Goal: Share content: Share content

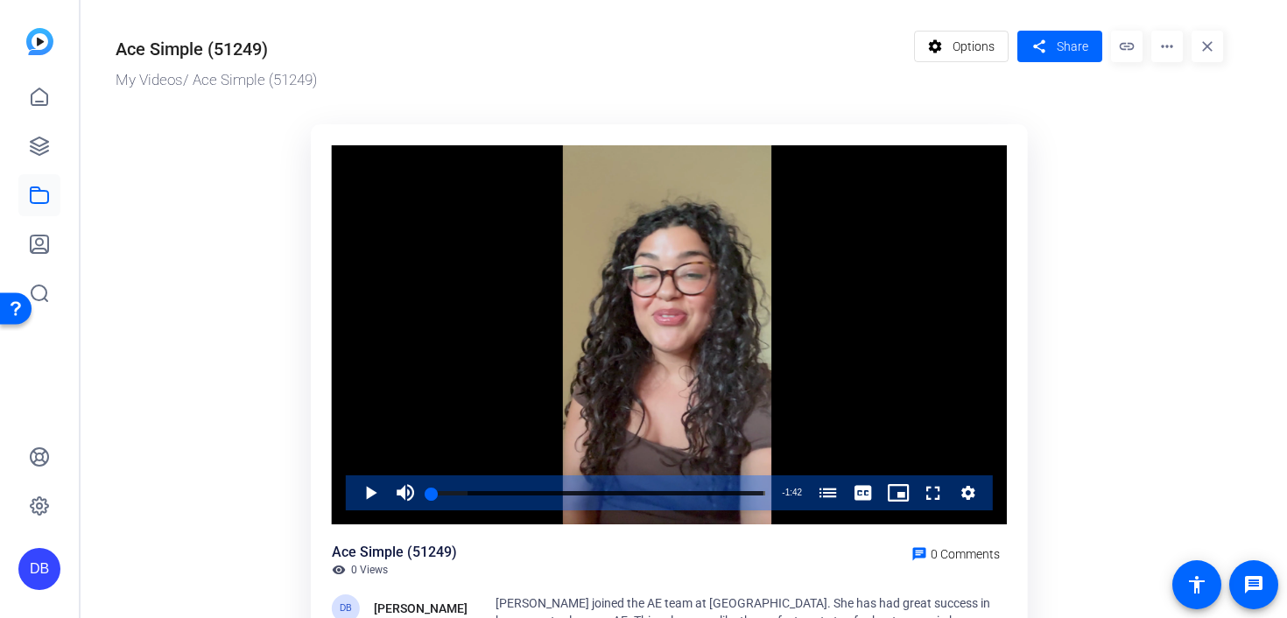
click at [1185, 47] on div "settings Options share Share link more_horiz close" at bounding box center [1069, 61] width 310 height 61
click at [1169, 47] on mat-icon "more_horiz" at bounding box center [1167, 47] width 32 height 32
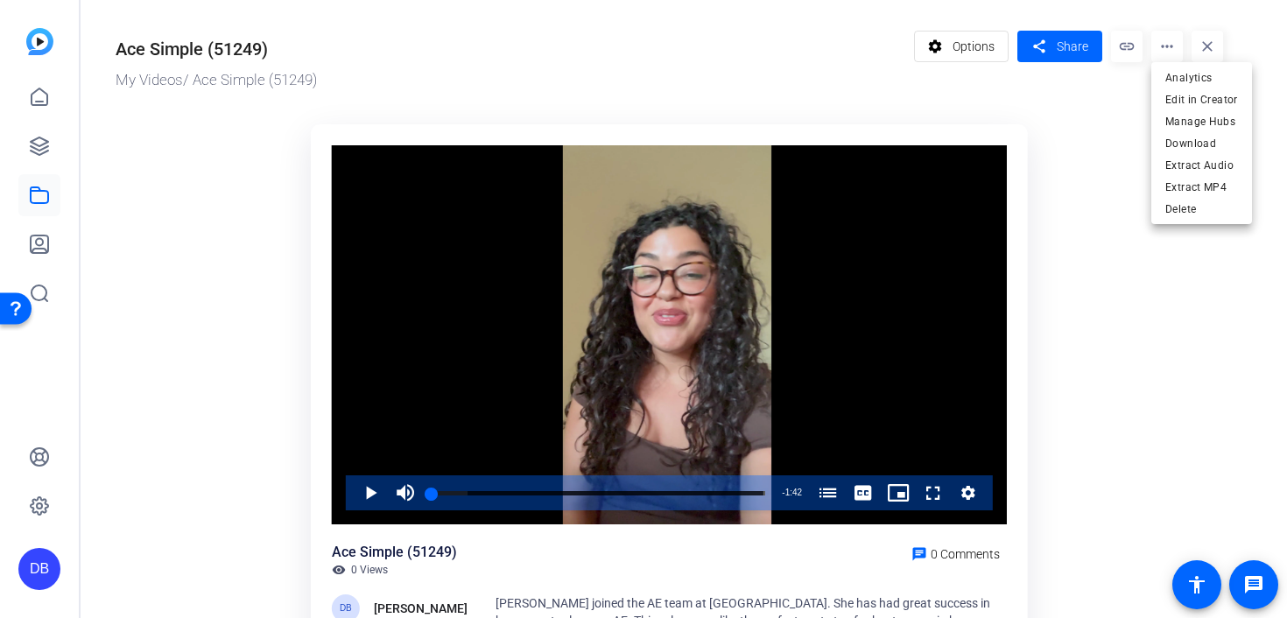
click at [1070, 100] on div at bounding box center [643, 309] width 1287 height 618
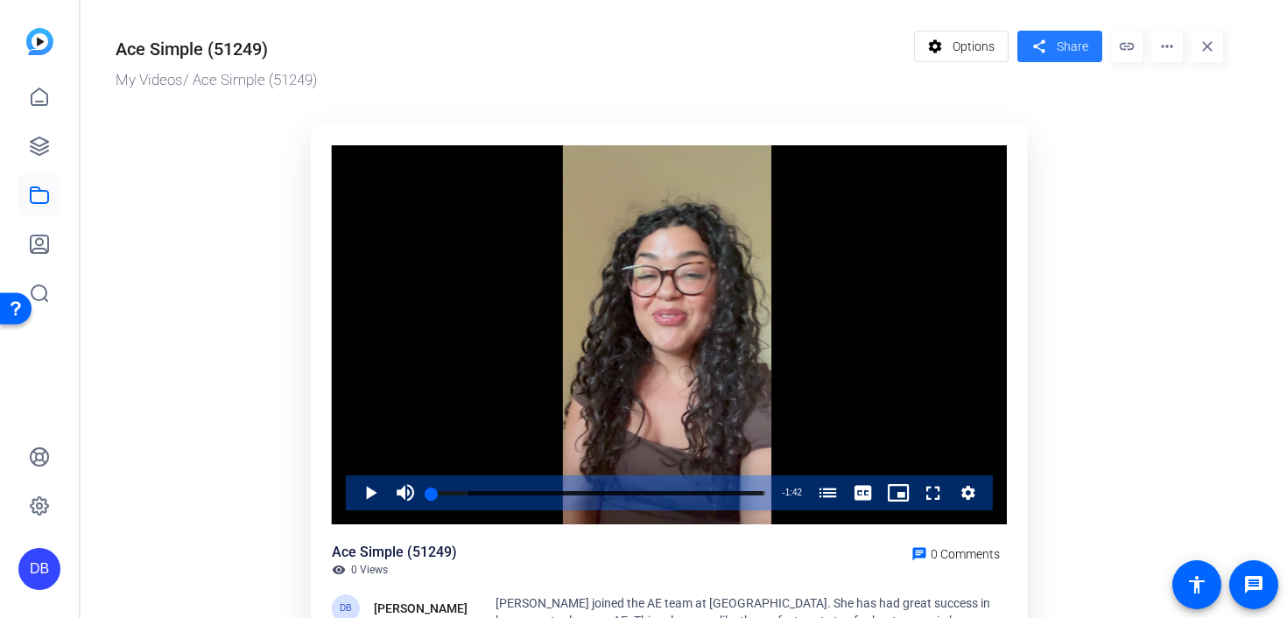
click at [1070, 54] on span "Share" at bounding box center [1072, 47] width 32 height 18
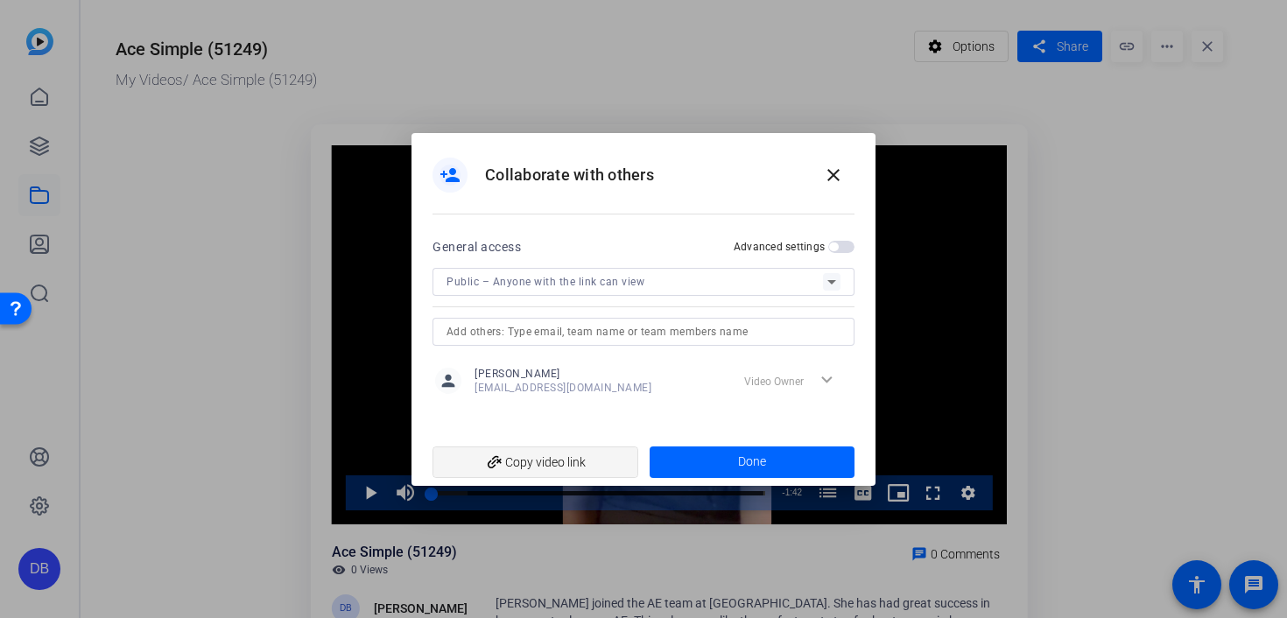
click at [572, 456] on span "add_link Copy video link" at bounding box center [535, 461] width 178 height 33
click at [834, 179] on mat-icon "close" at bounding box center [833, 175] width 21 height 21
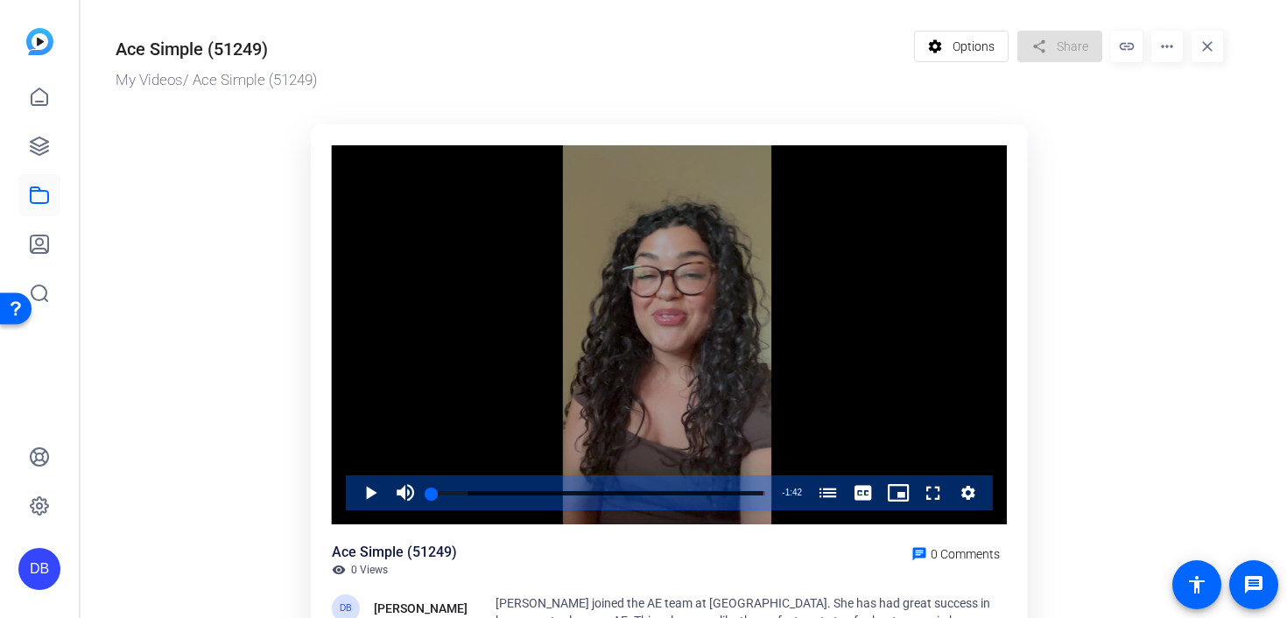
scroll to position [114, 0]
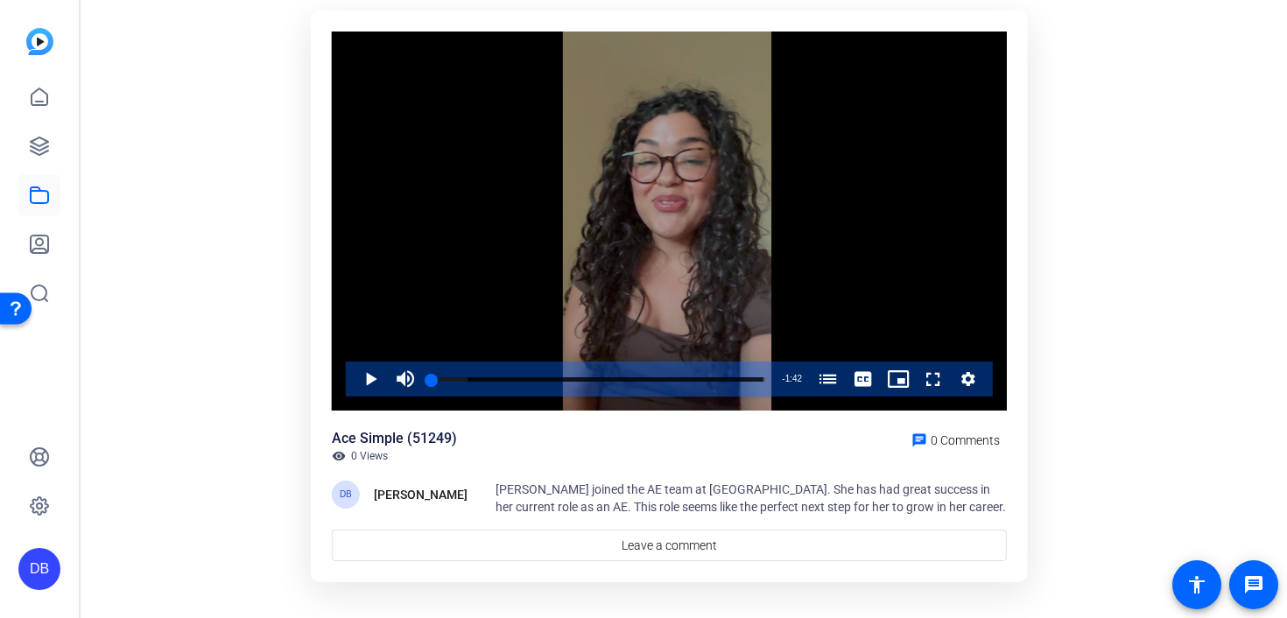
click at [972, 382] on icon "Video Player" at bounding box center [968, 379] width 14 height 14
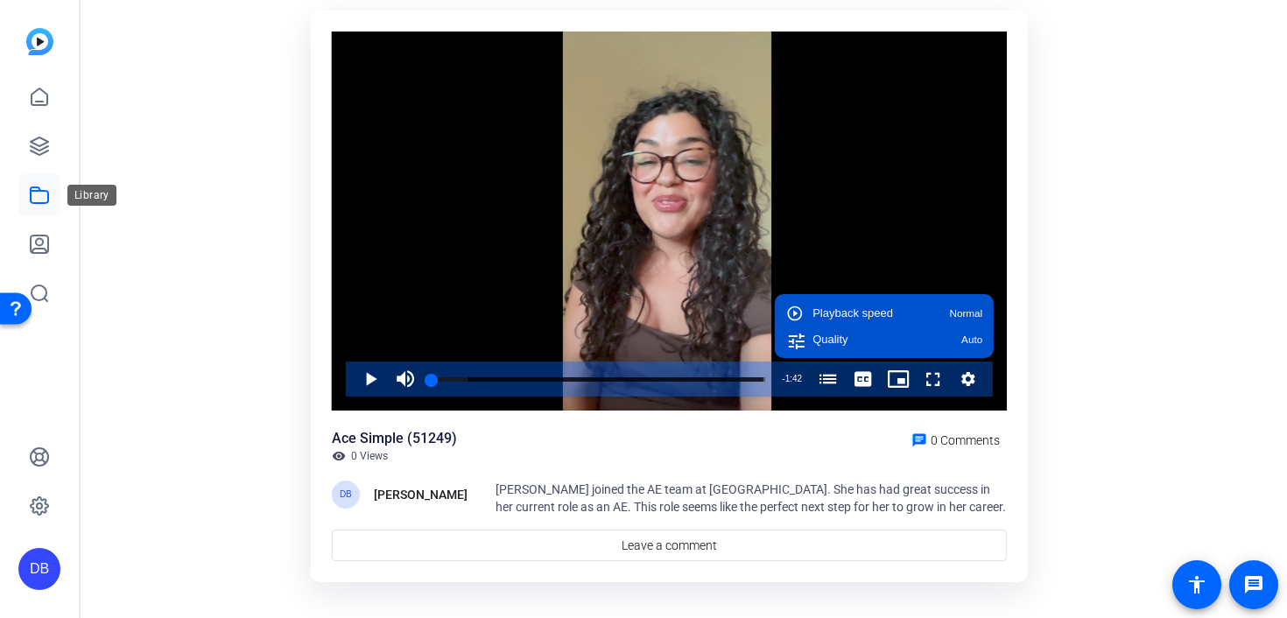
click at [39, 198] on icon at bounding box center [39, 195] width 21 height 21
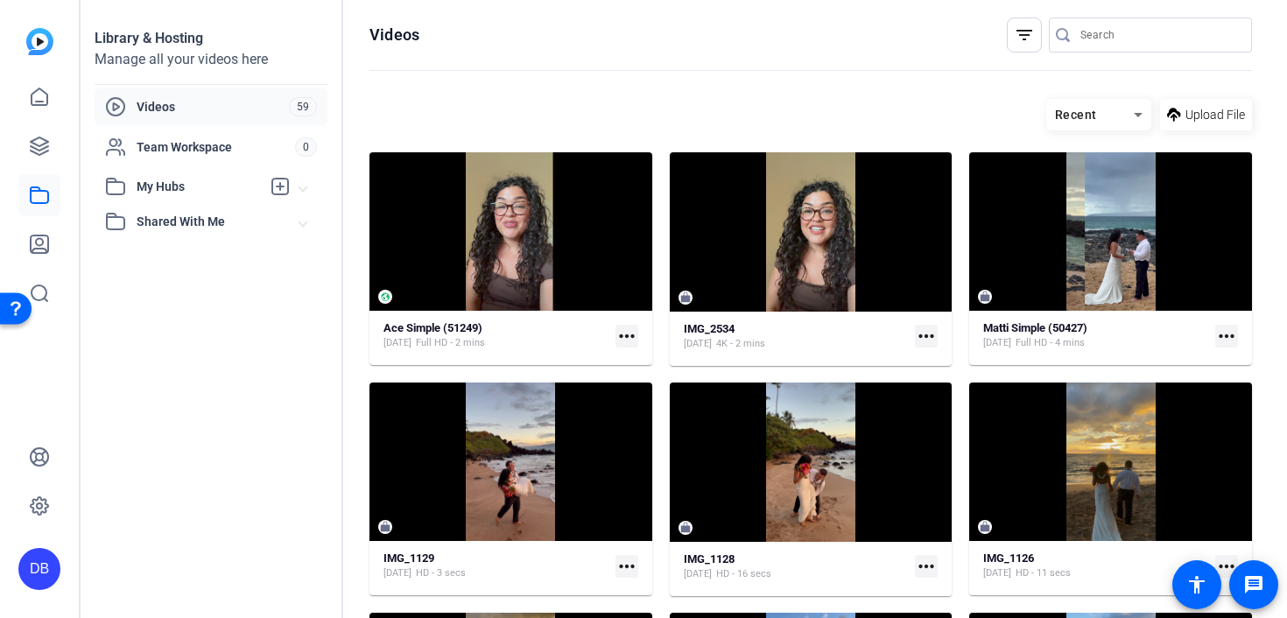
click at [922, 338] on mat-icon "more_horiz" at bounding box center [926, 336] width 23 height 23
click at [929, 126] on div at bounding box center [643, 309] width 1287 height 618
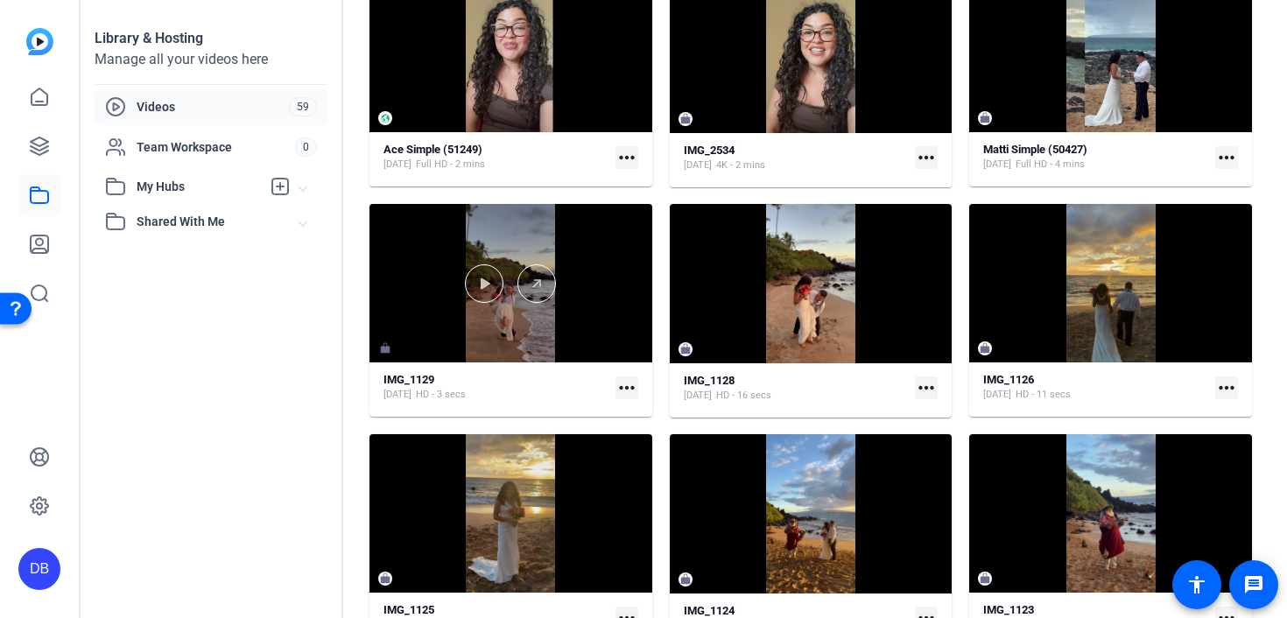
scroll to position [180, 0]
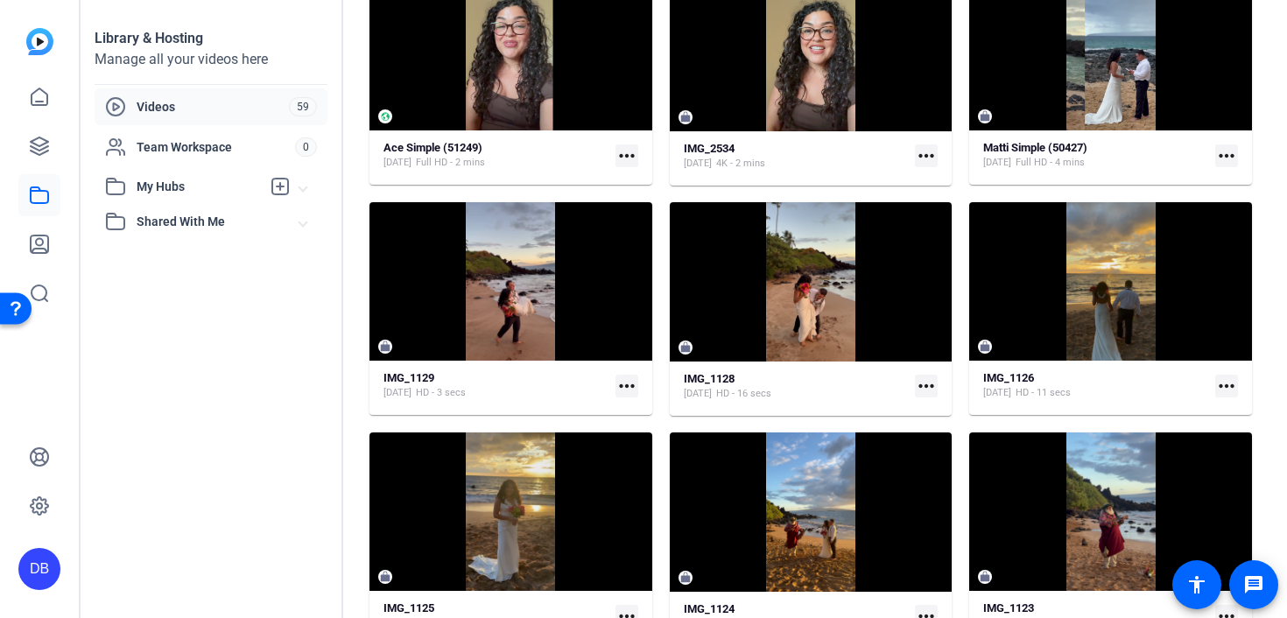
click at [628, 154] on mat-icon "more_horiz" at bounding box center [626, 155] width 23 height 23
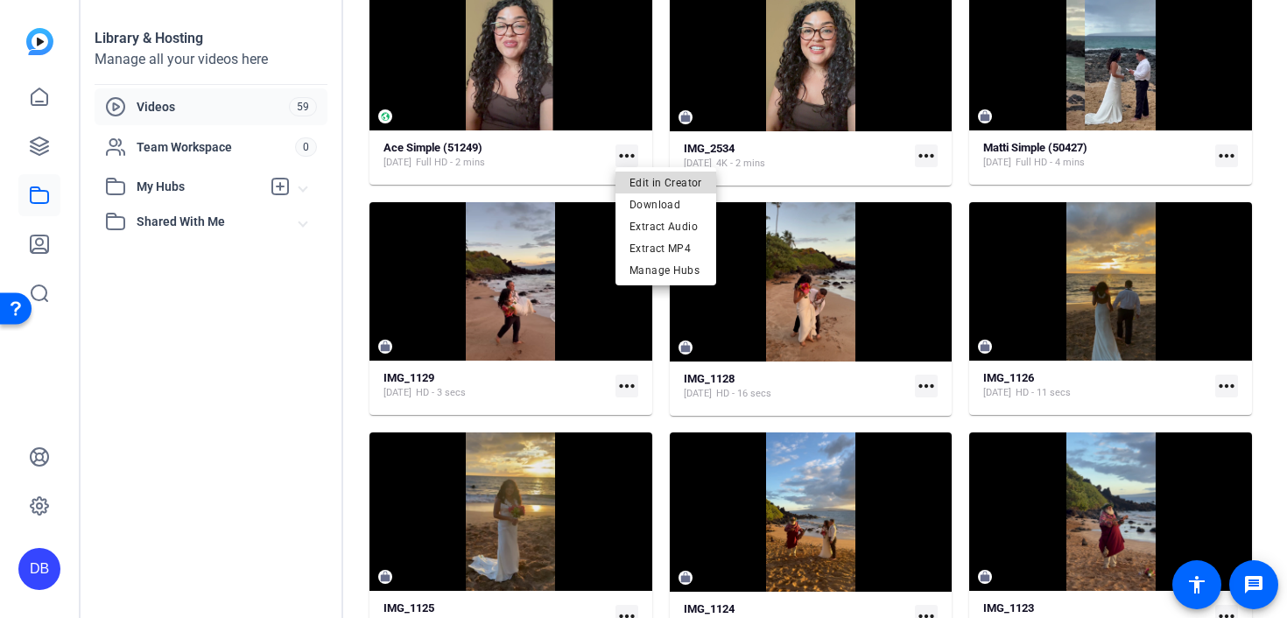
click at [670, 183] on span "Edit in Creator" at bounding box center [665, 182] width 73 height 21
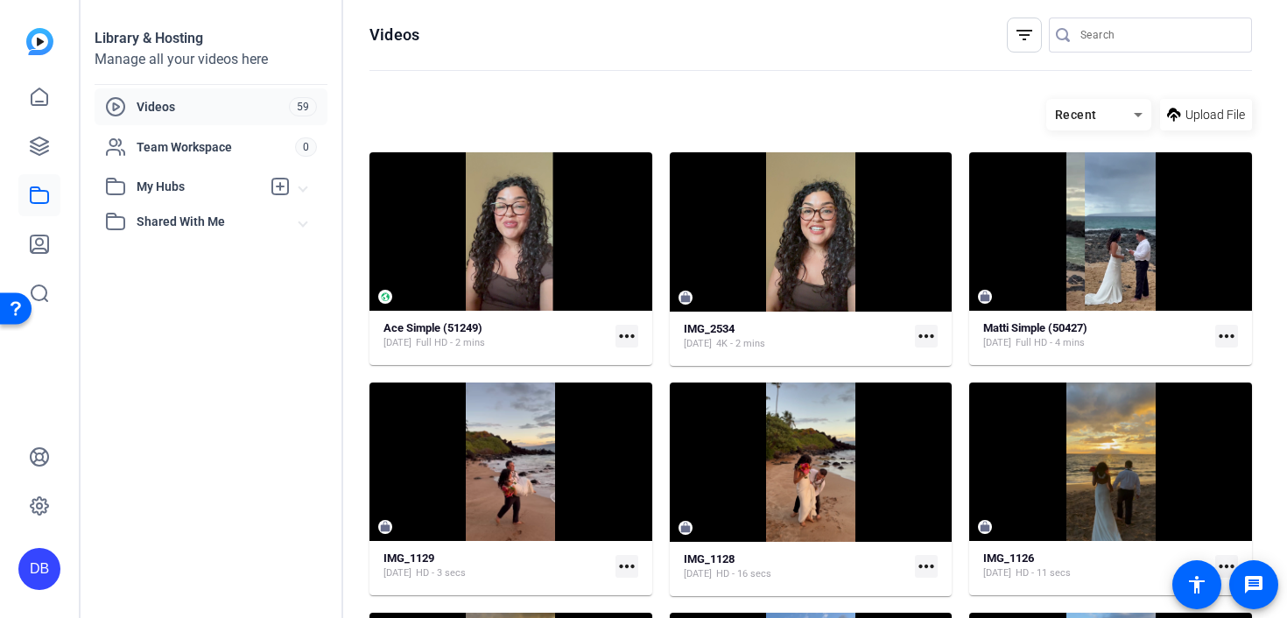
click at [925, 332] on mat-icon "more_horiz" at bounding box center [926, 336] width 23 height 23
click at [1020, 28] on div at bounding box center [643, 309] width 1287 height 618
click at [1020, 31] on mat-icon "filter_list" at bounding box center [1023, 35] width 21 height 21
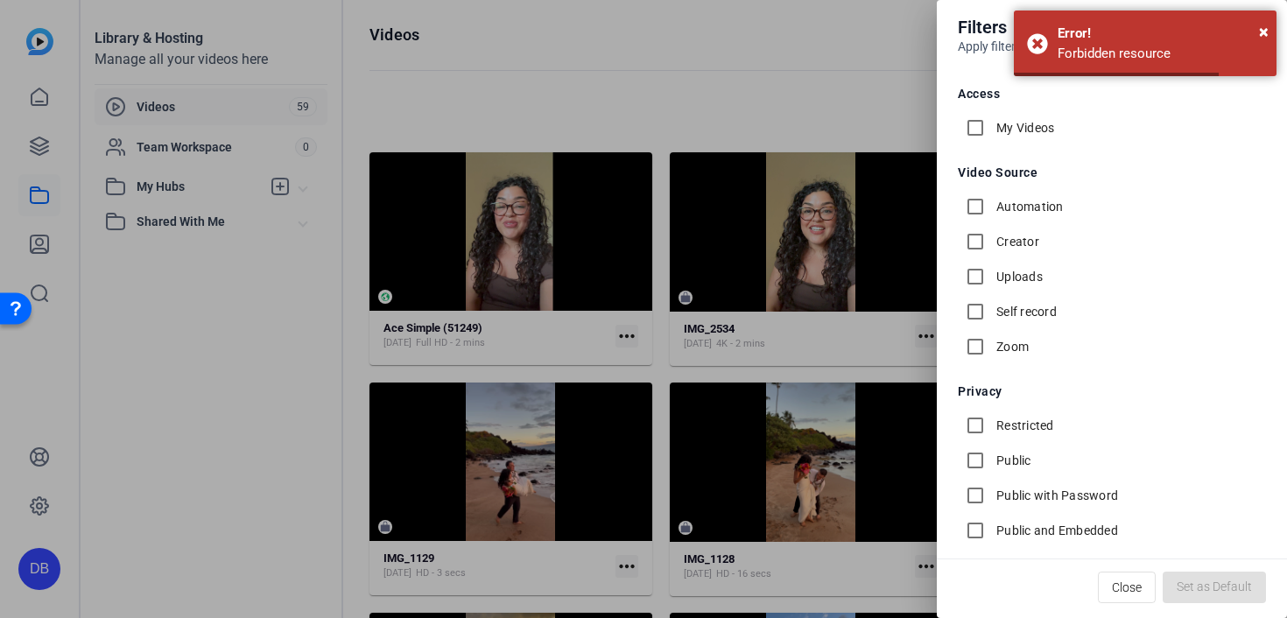
scroll to position [172, 0]
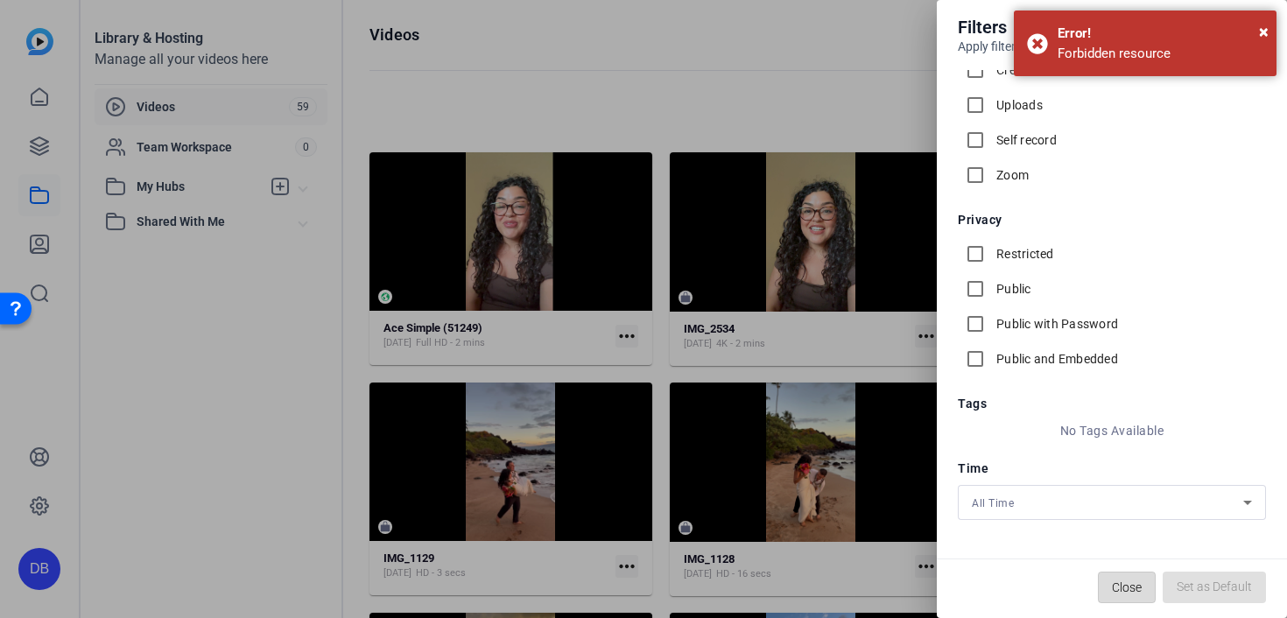
click at [1130, 594] on span "Close" at bounding box center [1127, 587] width 30 height 33
